Goal: Information Seeking & Learning: Learn about a topic

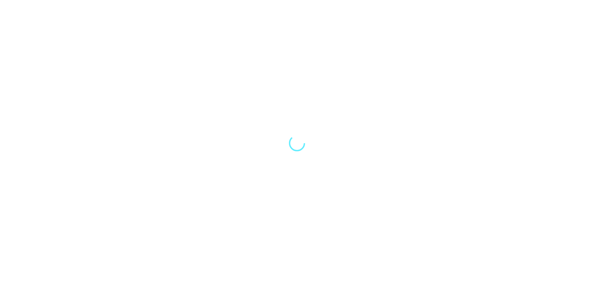
select select "Song"
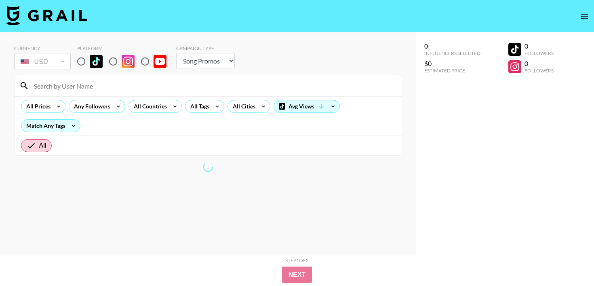
click at [80, 62] on input "radio" at bounding box center [81, 61] width 17 height 17
radio input "true"
click at [117, 70] on div "Platform" at bounding box center [125, 58] width 96 height 26
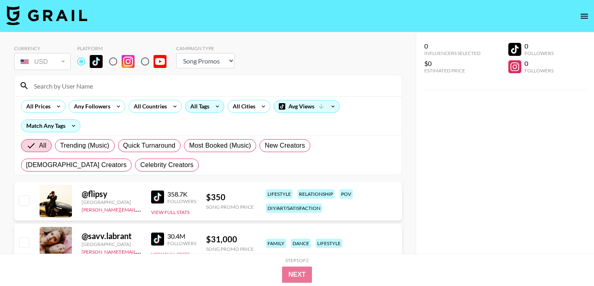
click at [200, 103] on div "All Tags" at bounding box center [198, 106] width 25 height 12
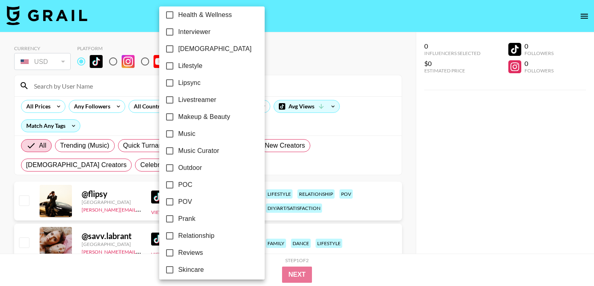
scroll to position [370, 0]
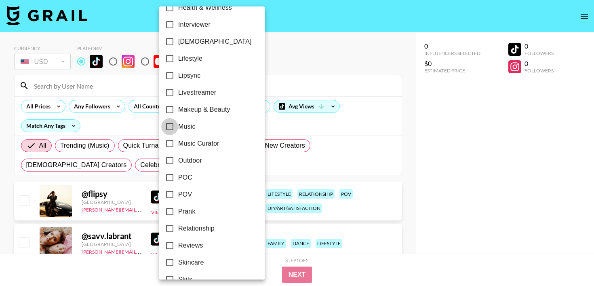
click at [171, 121] on input "Music" at bounding box center [169, 126] width 17 height 17
checkbox input "true"
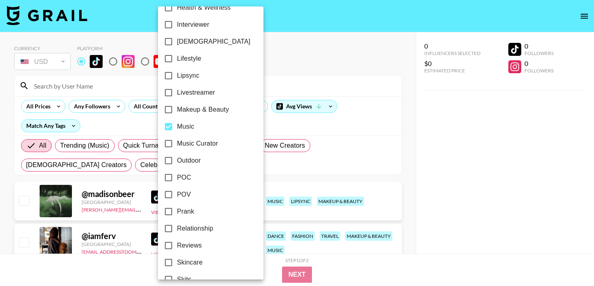
click at [314, 76] on div at bounding box center [297, 143] width 594 height 286
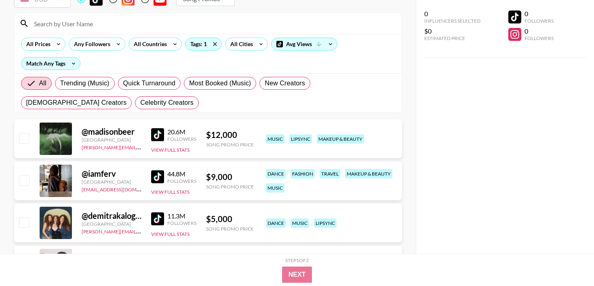
scroll to position [0, 0]
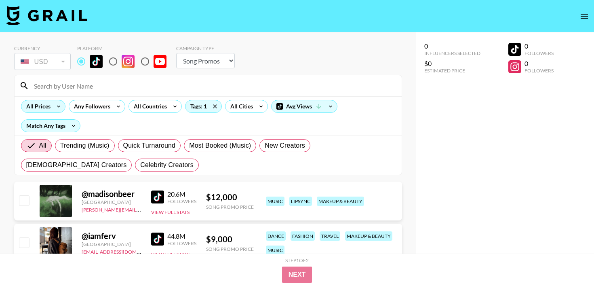
click at [50, 106] on div "All Prices" at bounding box center [36, 106] width 31 height 12
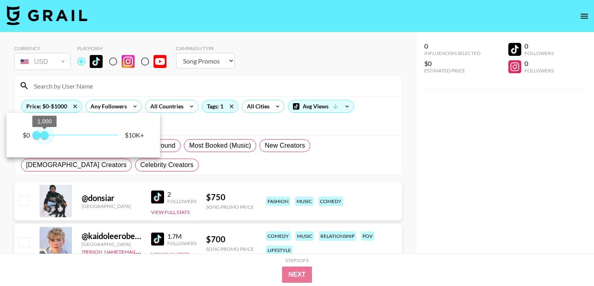
type input "750"
drag, startPoint x: 121, startPoint y: 136, endPoint x: 43, endPoint y: 139, distance: 77.7
click at [43, 139] on span "750" at bounding box center [42, 135] width 8 height 8
click at [279, 74] on div at bounding box center [297, 143] width 594 height 286
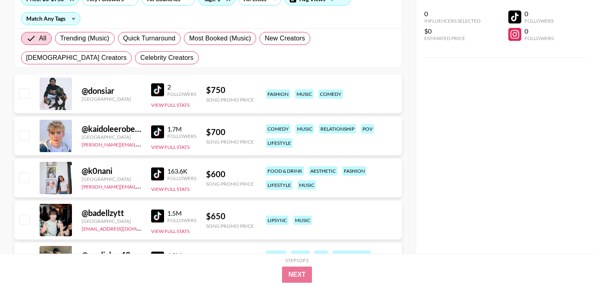
scroll to position [105, 0]
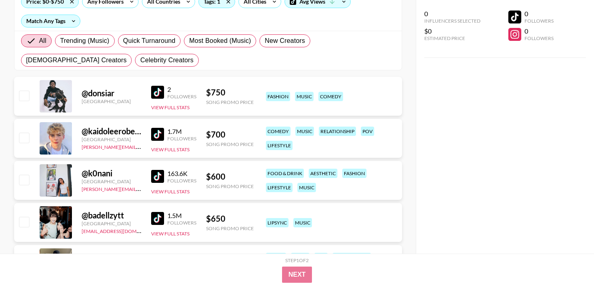
click at [155, 135] on img at bounding box center [157, 134] width 13 height 13
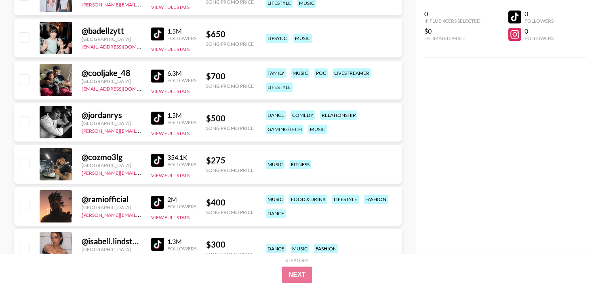
scroll to position [293, 0]
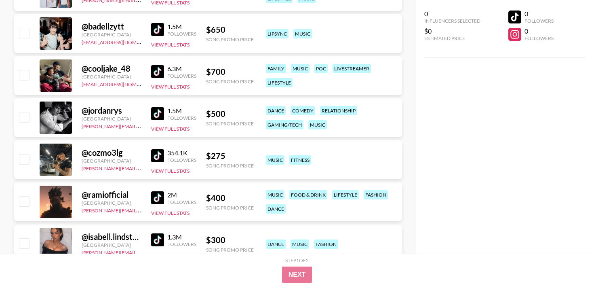
click at [159, 110] on img at bounding box center [157, 113] width 13 height 13
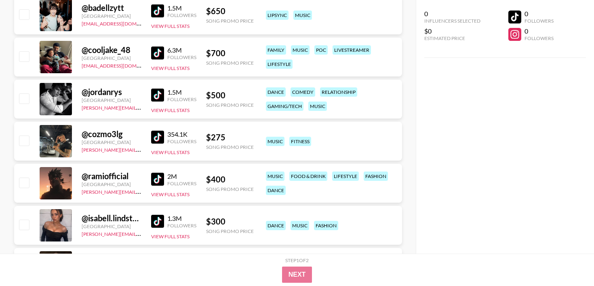
scroll to position [314, 0]
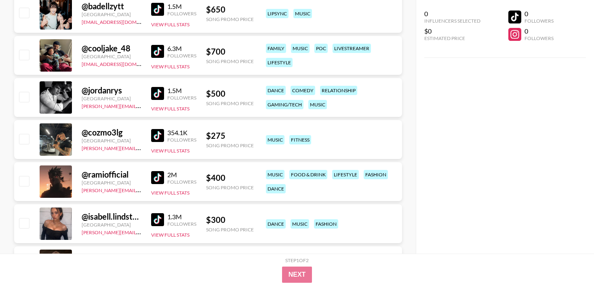
click at [156, 175] on img at bounding box center [157, 177] width 13 height 13
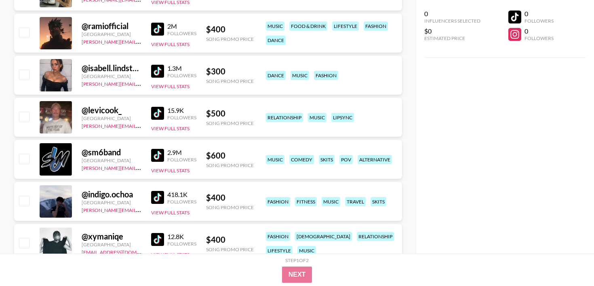
scroll to position [475, 0]
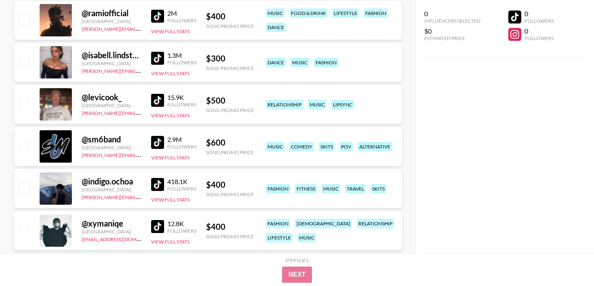
click at [158, 137] on img at bounding box center [157, 142] width 13 height 13
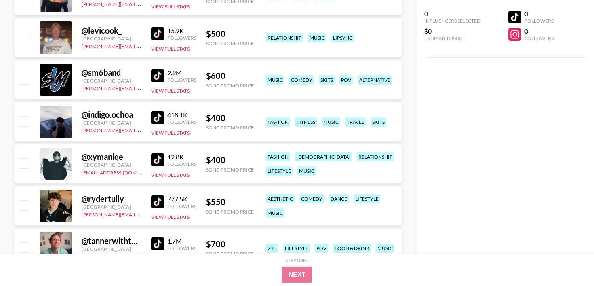
scroll to position [543, 0]
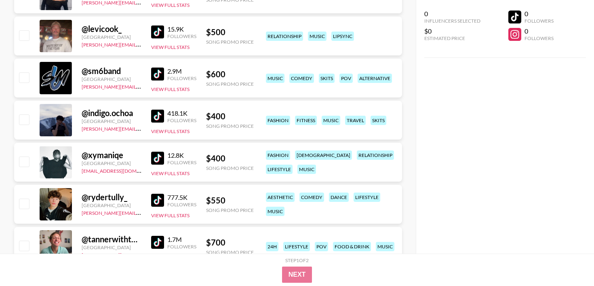
click at [161, 120] on img at bounding box center [157, 116] width 13 height 13
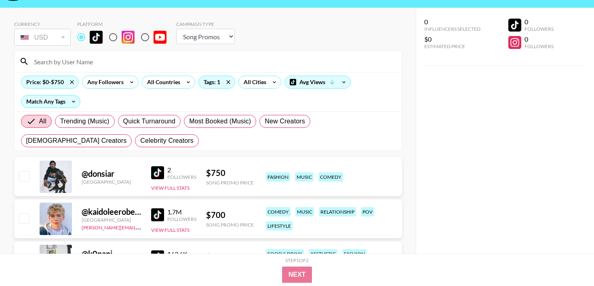
scroll to position [0, 0]
